Goal: Task Accomplishment & Management: Manage account settings

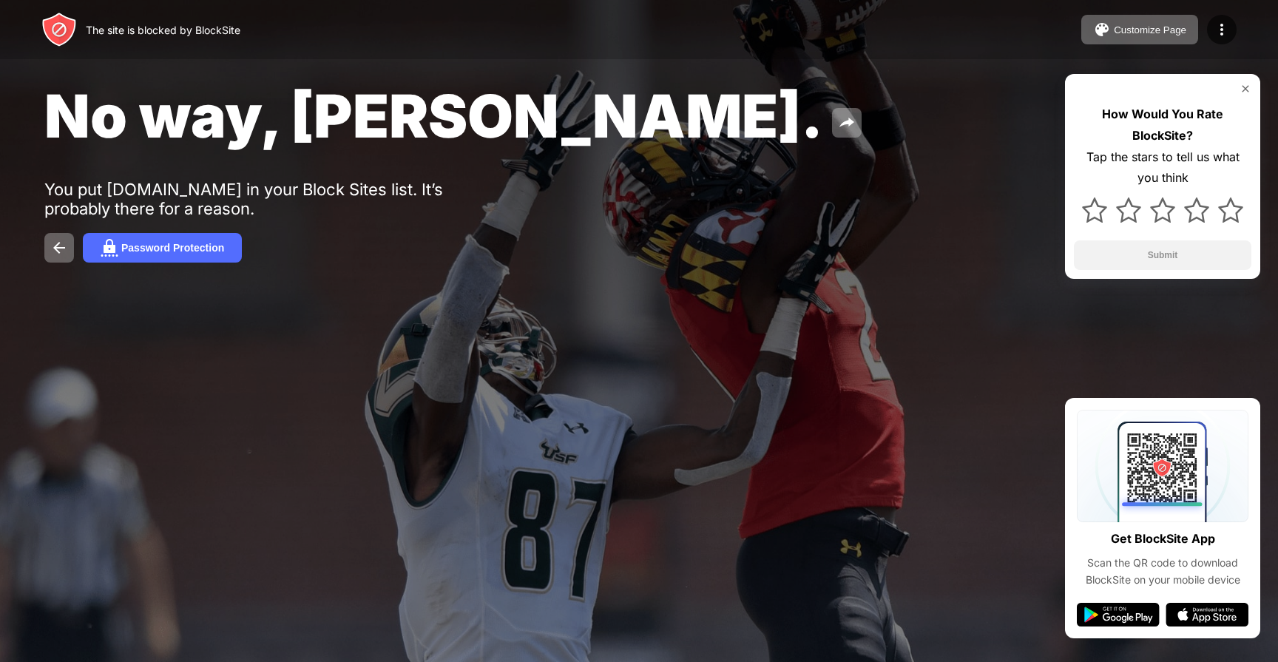
click at [1243, 95] on div "How Would You Rate BlockSite? Tap the stars to tell us what you think Submit" at bounding box center [1162, 176] width 195 height 205
click at [1236, 49] on div "The site is blocked by BlockSite Customize Page Edit Block List Redirect Custom…" at bounding box center [639, 29] width 1278 height 59
click at [1229, 41] on div at bounding box center [1222, 30] width 30 height 30
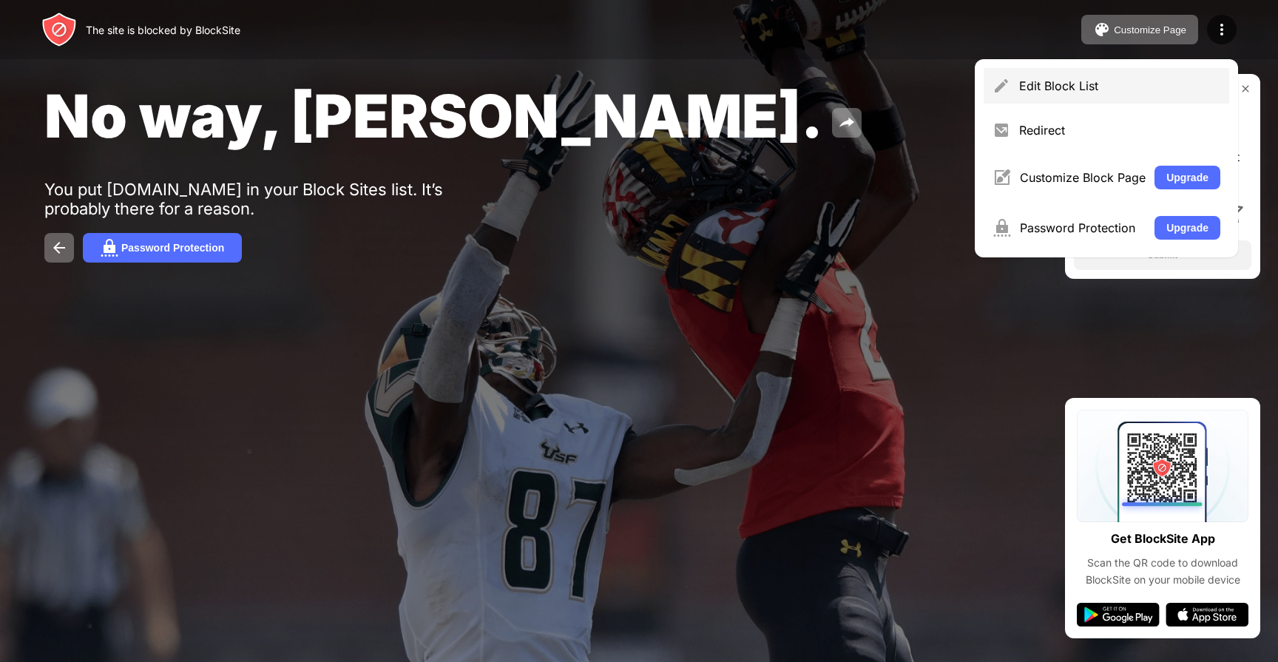
click at [1150, 88] on div "Edit Block List" at bounding box center [1119, 85] width 201 height 15
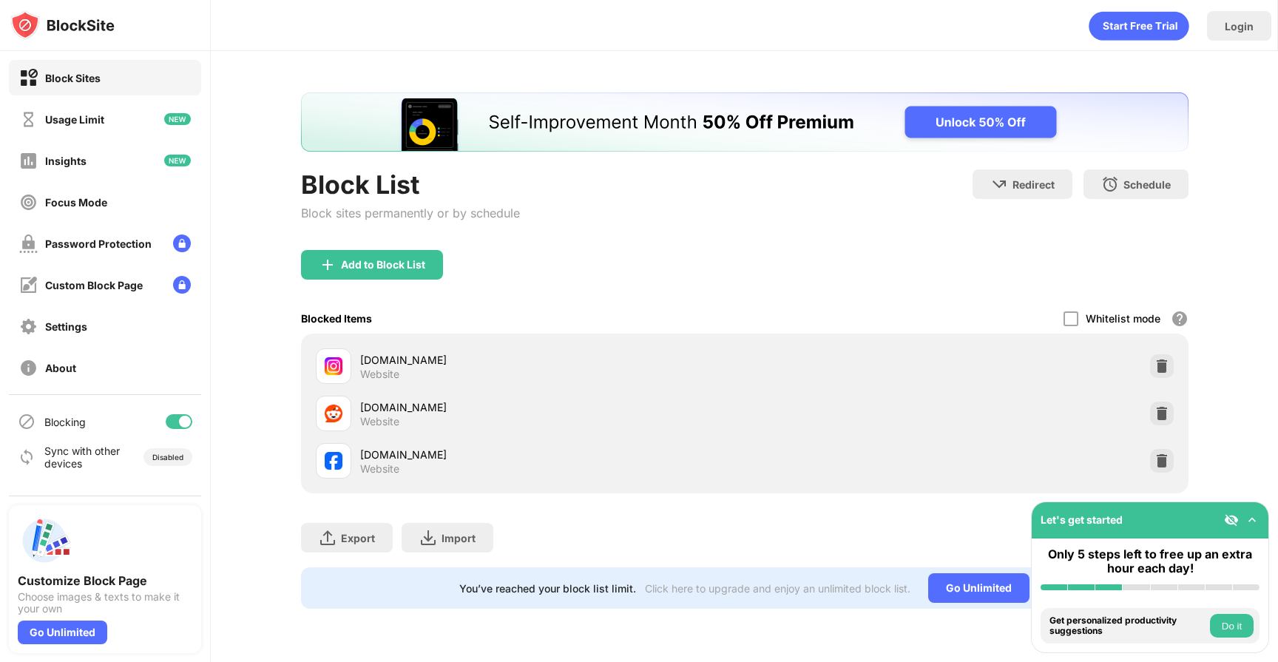
click at [1159, 418] on img at bounding box center [1161, 413] width 15 height 15
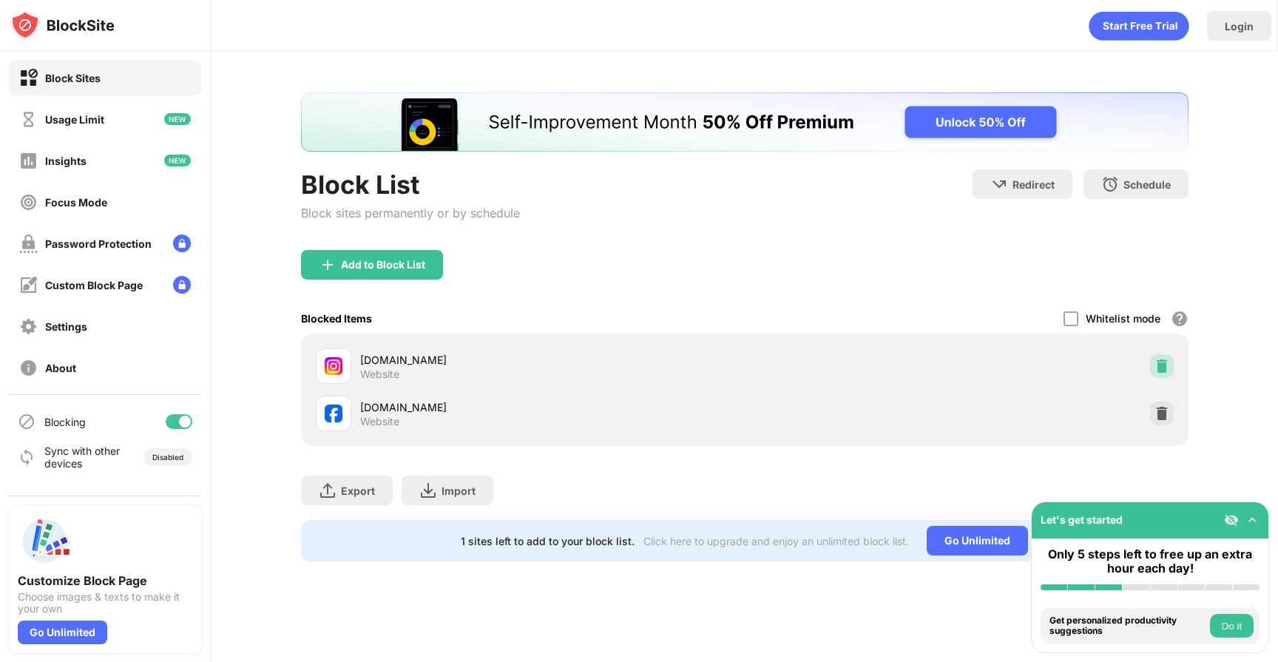
click at [1166, 367] on img at bounding box center [1161, 366] width 15 height 15
